Goal: Check status: Check status

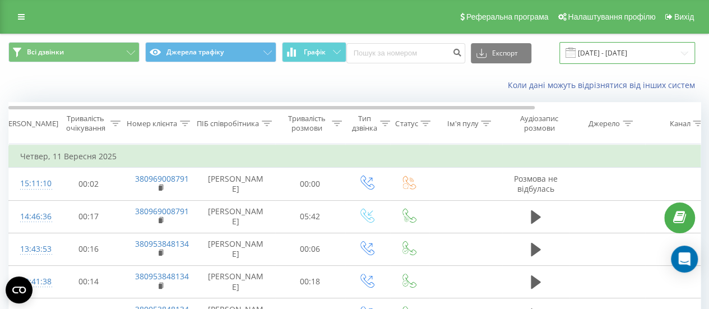
click at [614, 53] on input "[DATE] - [DATE]" at bounding box center [627, 53] width 136 height 22
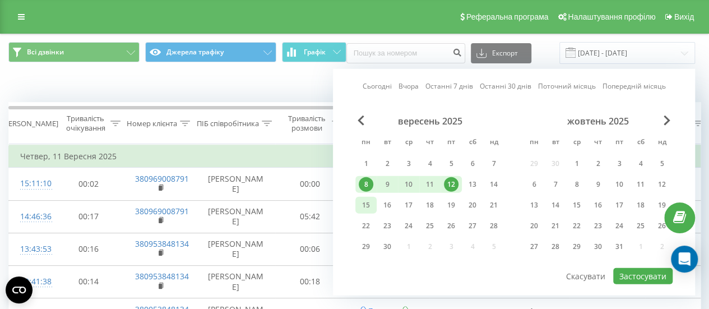
click at [364, 203] on div "15" at bounding box center [366, 205] width 15 height 15
click at [453, 205] on div "19" at bounding box center [451, 205] width 15 height 15
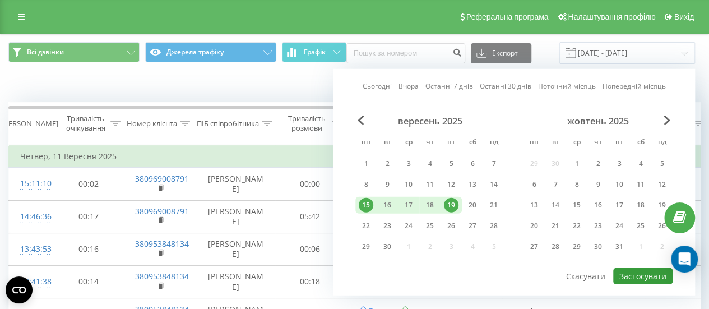
click at [638, 276] on button "Застосувати" at bounding box center [642, 276] width 59 height 16
type input "[DATE] - [DATE]"
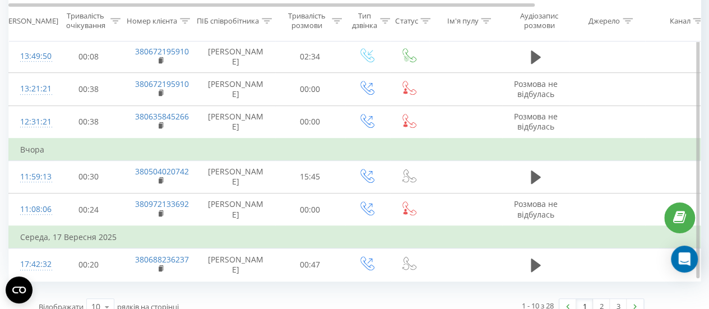
scroll to position [269, 0]
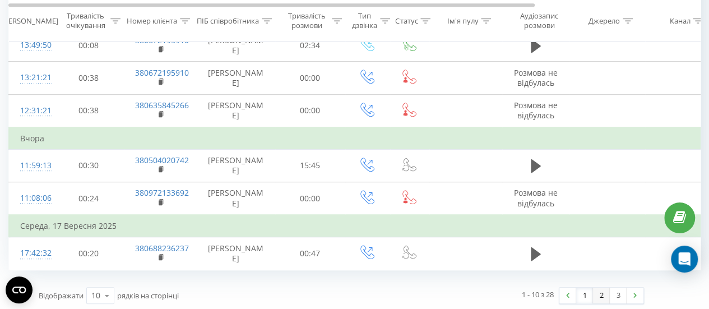
click at [603, 299] on link "2" at bounding box center [601, 295] width 17 height 16
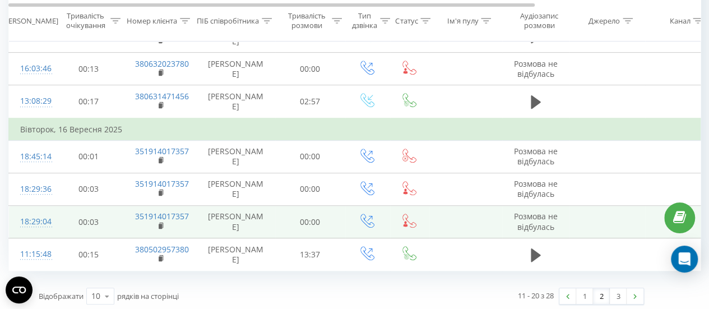
scroll to position [247, 0]
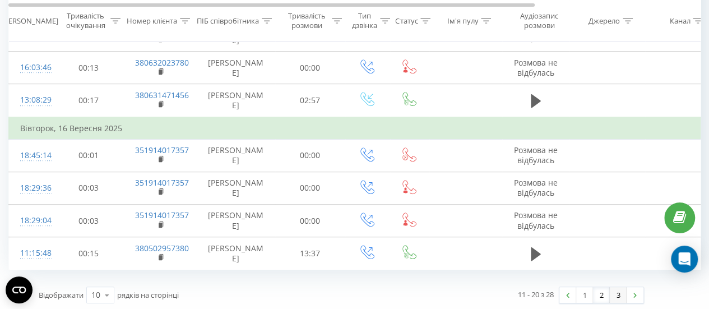
click at [612, 293] on link "3" at bounding box center [618, 295] width 17 height 16
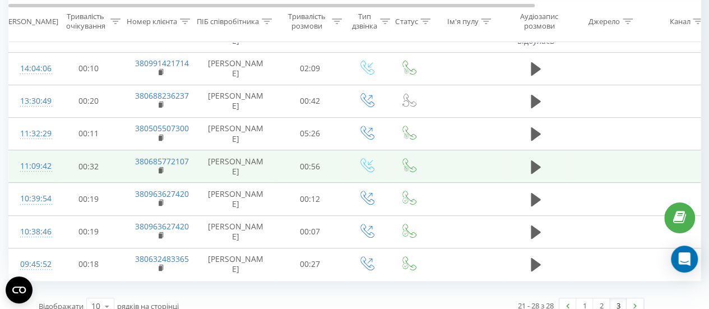
scroll to position [159, 0]
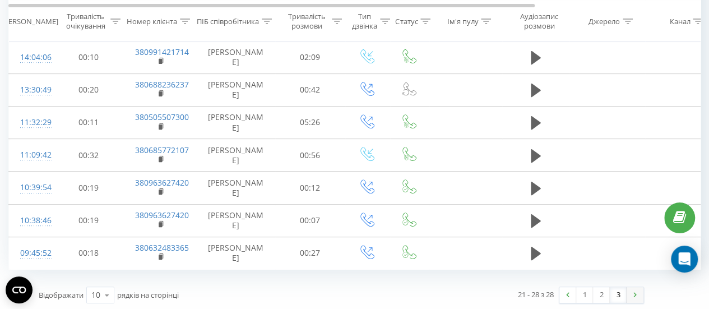
click at [635, 295] on link at bounding box center [634, 295] width 17 height 16
click at [599, 291] on link "2" at bounding box center [601, 295] width 17 height 16
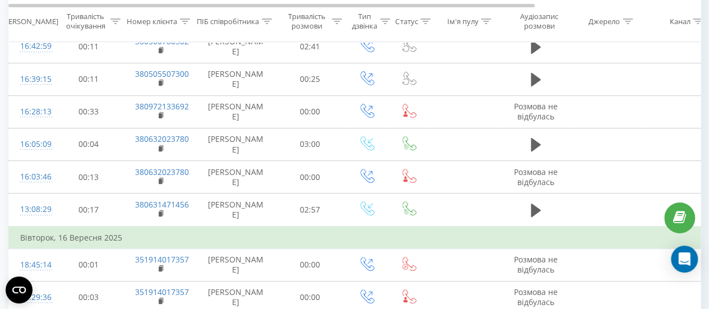
scroll to position [247, 0]
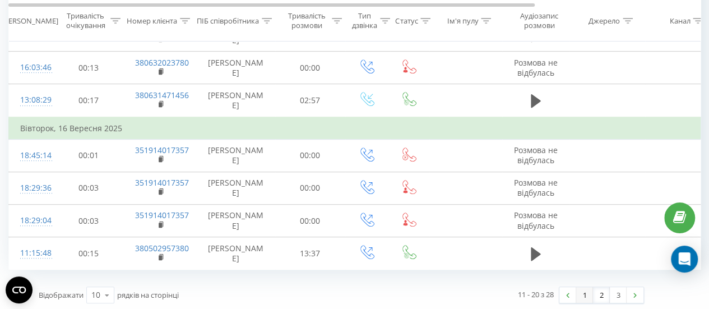
click at [587, 298] on link "1" at bounding box center [584, 295] width 17 height 16
